Goal: Information Seeking & Learning: Find specific fact

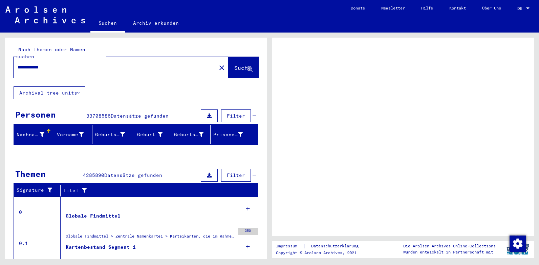
drag, startPoint x: 420, startPoint y: 87, endPoint x: 444, endPoint y: 80, distance: 25.4
click at [429, 85] on div at bounding box center [403, 137] width 262 height 198
click at [527, 7] on div at bounding box center [528, 8] width 6 height 5
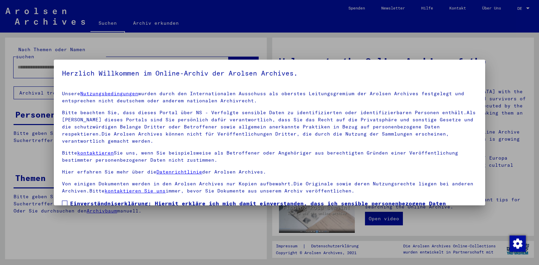
type input "**********"
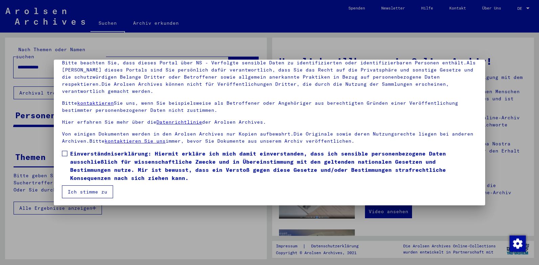
scroll to position [51, 0]
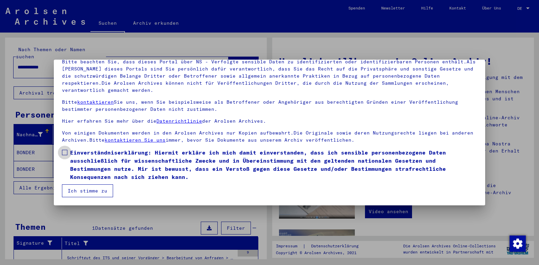
drag, startPoint x: 63, startPoint y: 151, endPoint x: 71, endPoint y: 184, distance: 34.3
click at [63, 152] on span at bounding box center [64, 152] width 5 height 5
click at [82, 192] on button "Ich stimme zu" at bounding box center [87, 190] width 51 height 13
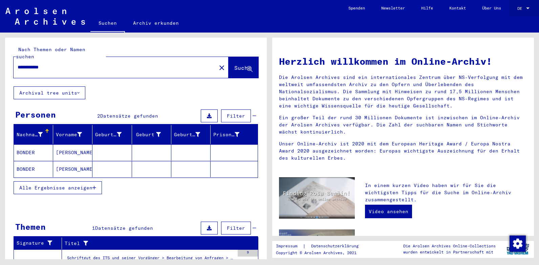
click at [526, 7] on div at bounding box center [528, 8] width 6 height 5
click at [511, 12] on span "English" at bounding box center [511, 11] width 17 height 5
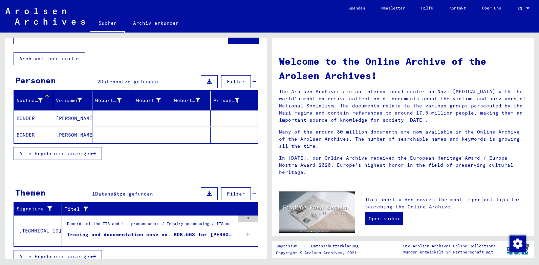
scroll to position [35, 0]
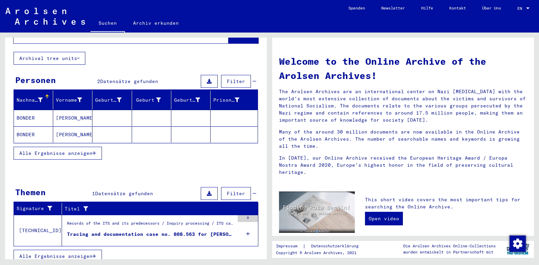
drag, startPoint x: 92, startPoint y: 225, endPoint x: 91, endPoint y: 219, distance: 5.4
click at [92, 231] on div "Tracing and documentation case no. 808.563 for [PERSON_NAME] born [DEMOGRAPHIC_…" at bounding box center [150, 234] width 167 height 7
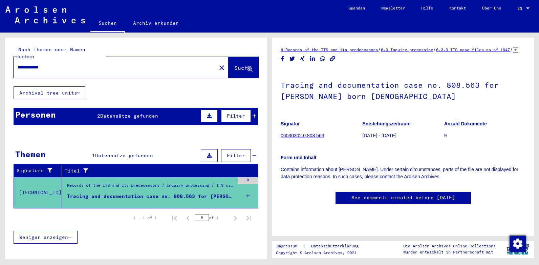
scroll to position [111, 0]
click at [125, 193] on div "Tracing and documentation case no. 808.563 for [PERSON_NAME] born [DEMOGRAPHIC_…" at bounding box center [150, 196] width 167 height 7
click at [300, 133] on link "06030302.0.808.563" at bounding box center [302, 135] width 43 height 5
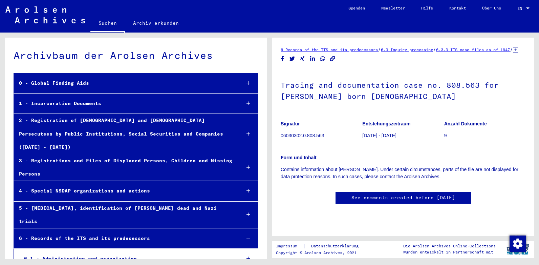
scroll to position [5636, 0]
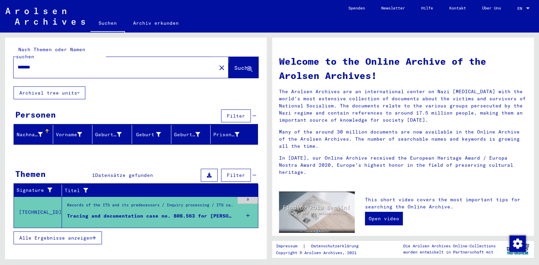
click at [245, 64] on span "Suche" at bounding box center [242, 67] width 17 height 7
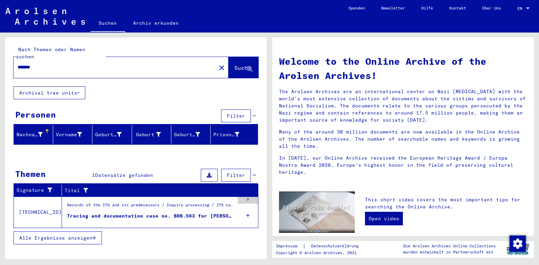
click at [46, 64] on input "*******" at bounding box center [113, 67] width 191 height 7
type input "*"
click at [239, 64] on span "Suche" at bounding box center [242, 67] width 17 height 7
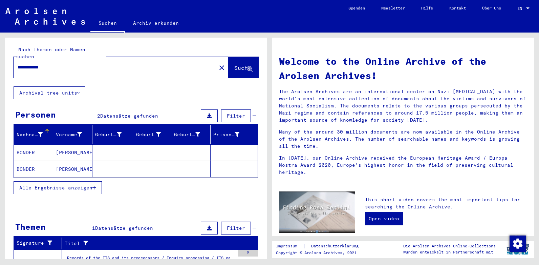
click at [64, 146] on mat-cell "[PERSON_NAME]" at bounding box center [72, 152] width 39 height 16
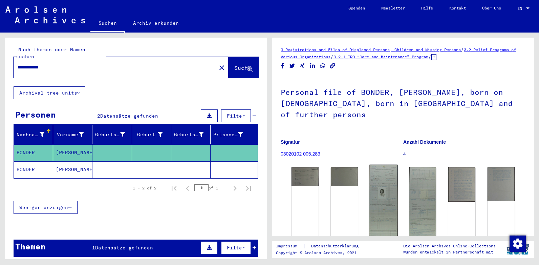
click at [378, 181] on img at bounding box center [383, 209] width 28 height 89
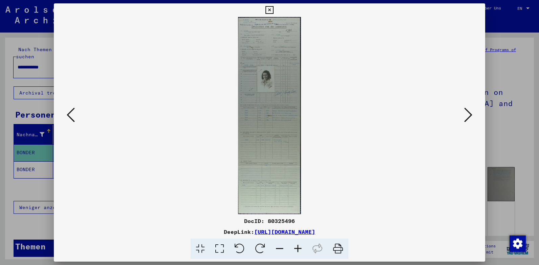
click at [296, 247] on icon at bounding box center [298, 248] width 18 height 21
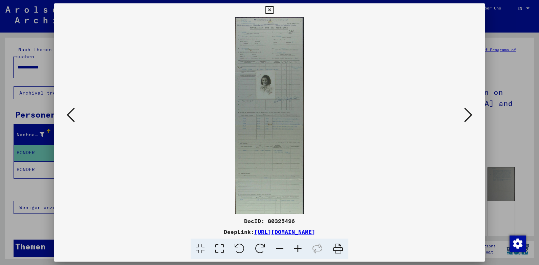
click at [296, 247] on icon at bounding box center [298, 248] width 18 height 21
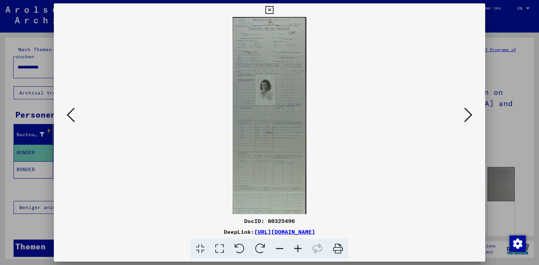
click at [296, 247] on icon at bounding box center [298, 248] width 18 height 21
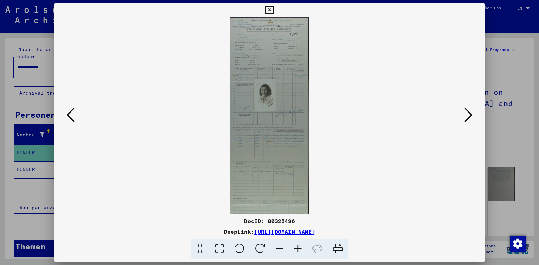
click at [296, 247] on icon at bounding box center [298, 248] width 18 height 21
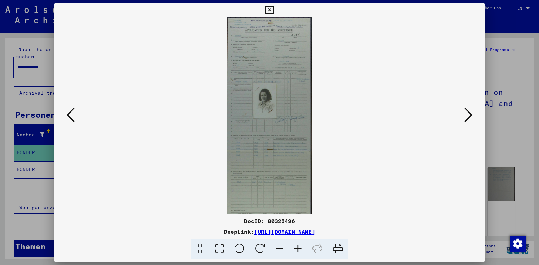
click at [296, 247] on icon at bounding box center [298, 248] width 18 height 21
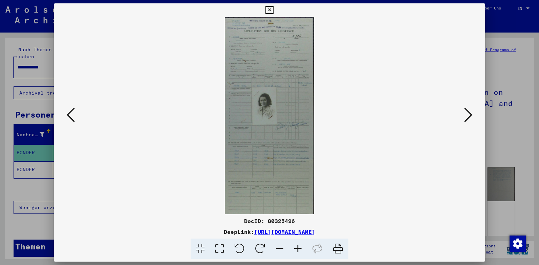
click at [296, 247] on icon at bounding box center [298, 248] width 18 height 21
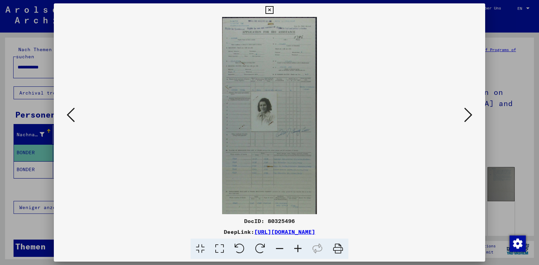
click at [296, 247] on icon at bounding box center [298, 248] width 18 height 21
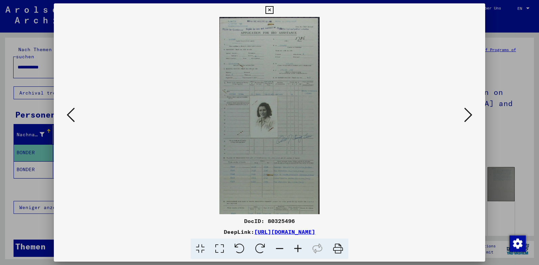
click at [296, 247] on icon at bounding box center [298, 248] width 18 height 21
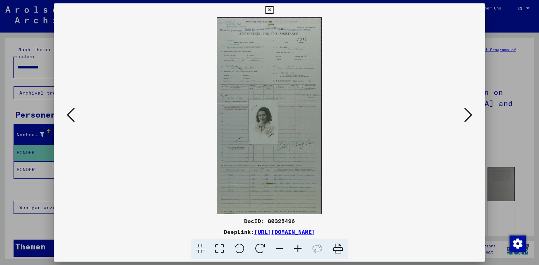
click at [296, 247] on icon at bounding box center [298, 248] width 18 height 21
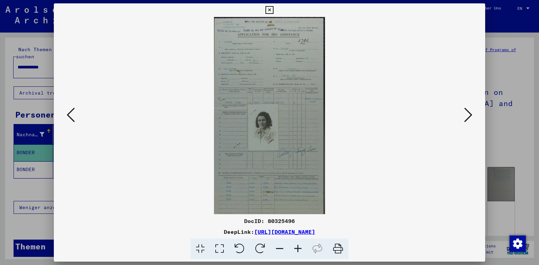
click at [296, 247] on icon at bounding box center [298, 248] width 18 height 21
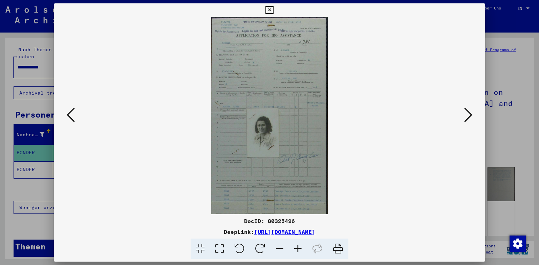
click at [296, 247] on icon at bounding box center [298, 248] width 18 height 21
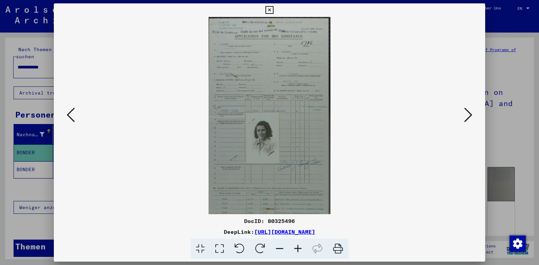
click at [296, 247] on icon at bounding box center [298, 248] width 18 height 21
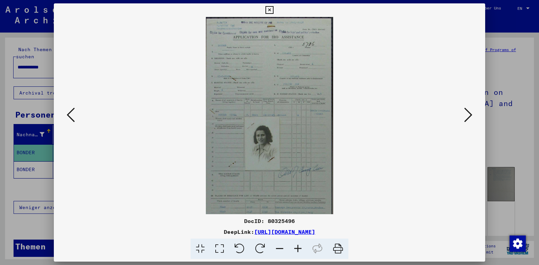
click at [296, 247] on icon at bounding box center [298, 248] width 18 height 21
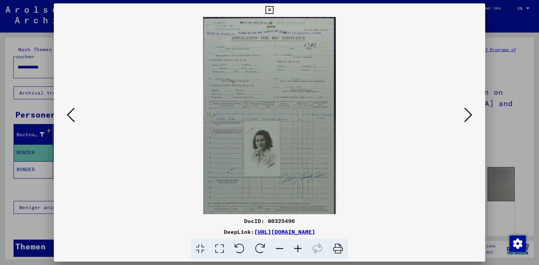
click at [296, 247] on icon at bounding box center [298, 248] width 18 height 21
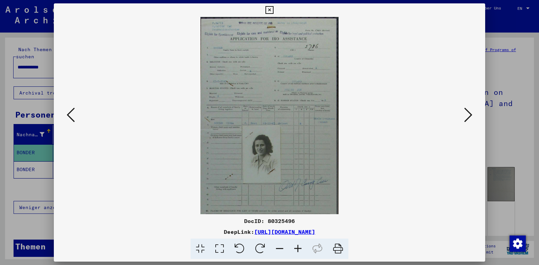
click at [296, 247] on icon at bounding box center [298, 248] width 18 height 21
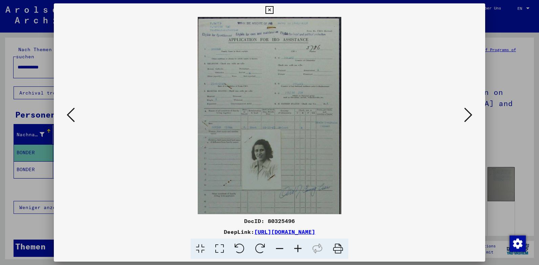
click at [296, 247] on icon at bounding box center [298, 248] width 18 height 21
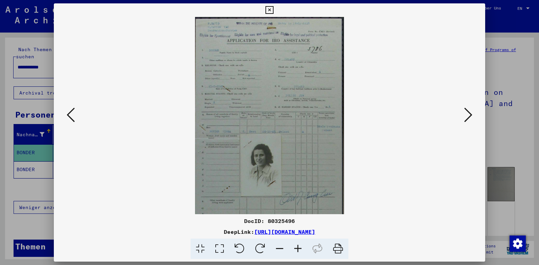
click at [296, 247] on icon at bounding box center [298, 248] width 18 height 21
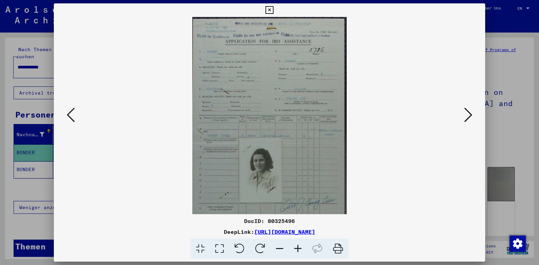
click at [296, 247] on icon at bounding box center [298, 248] width 18 height 21
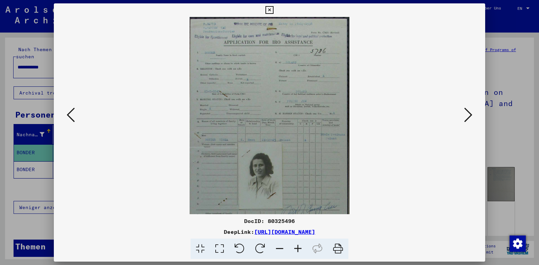
click at [296, 247] on icon at bounding box center [298, 248] width 18 height 21
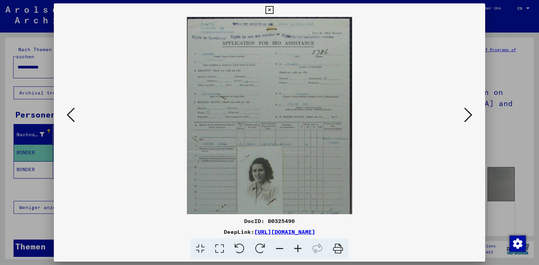
click at [296, 247] on icon at bounding box center [298, 248] width 18 height 21
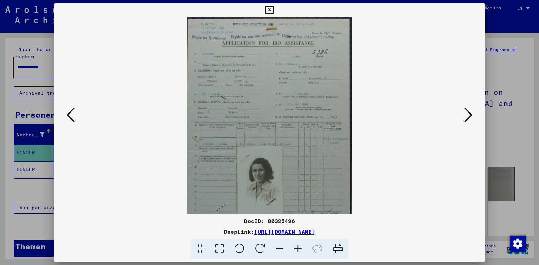
click at [266, 8] on icon at bounding box center [269, 10] width 8 height 8
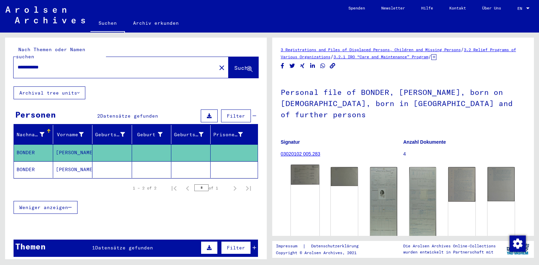
click at [306, 165] on img at bounding box center [305, 175] width 28 height 20
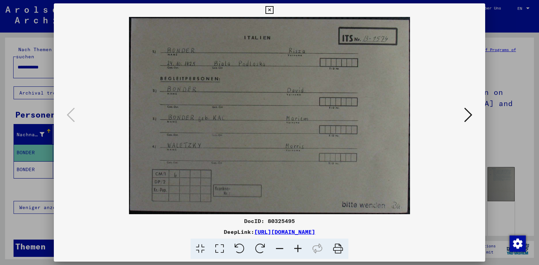
click at [268, 8] on icon at bounding box center [269, 10] width 8 height 8
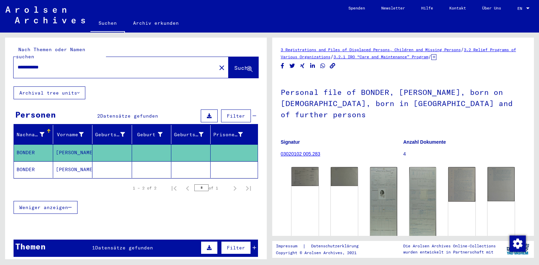
click at [56, 64] on input "**********" at bounding box center [115, 67] width 195 height 7
type input "******"
click at [234, 64] on span "Suche" at bounding box center [242, 67] width 17 height 7
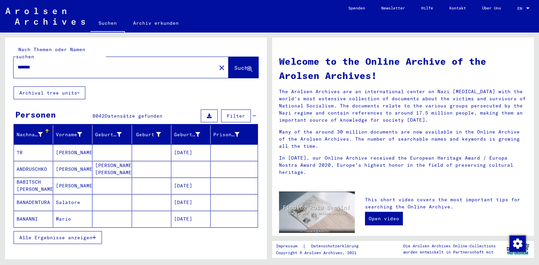
click at [95, 235] on icon "button" at bounding box center [94, 237] width 4 height 5
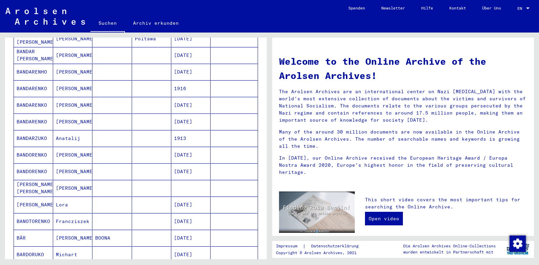
scroll to position [135, 0]
